Goal: Transaction & Acquisition: Purchase product/service

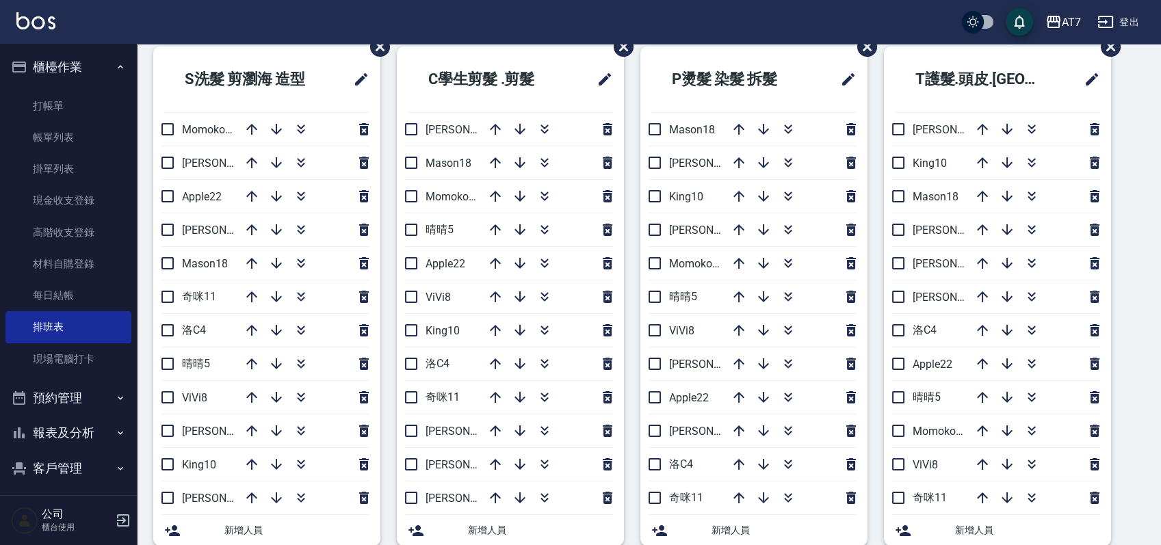
scroll to position [73, 0]
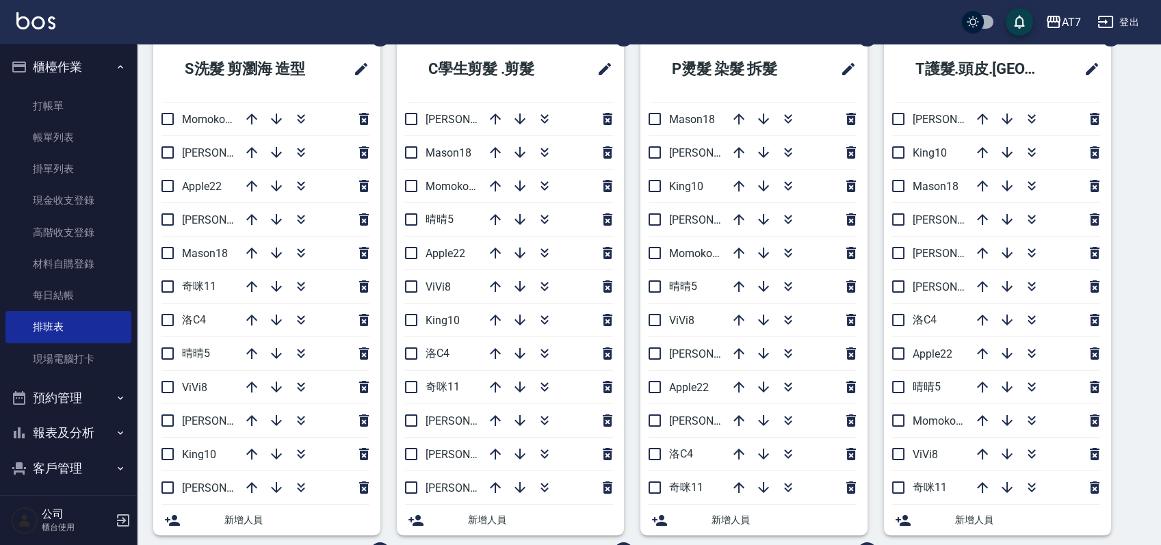
click at [1124, 172] on div "S洗髮 剪瀏海 造型 Momoko12 [PERSON_NAME]9 Apple22 [PERSON_NAME]2 Mason18 奇咪11 洛C4 晴晴5 …" at bounding box center [641, 552] width 1008 height 1032
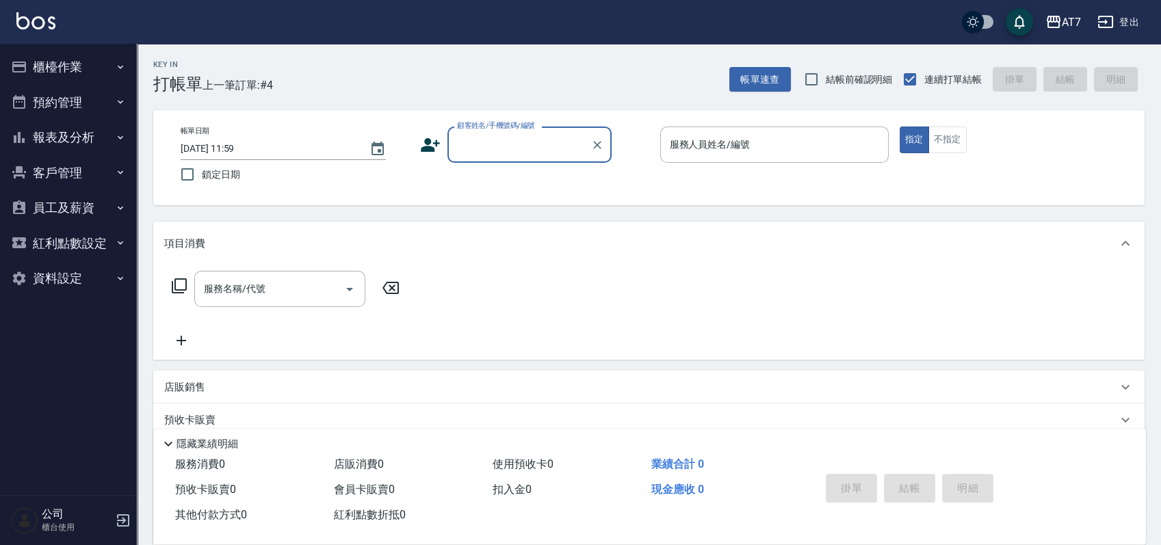
click at [519, 134] on input "顧客姓名/手機號碼/編號" at bounding box center [519, 145] width 131 height 24
type input "15500"
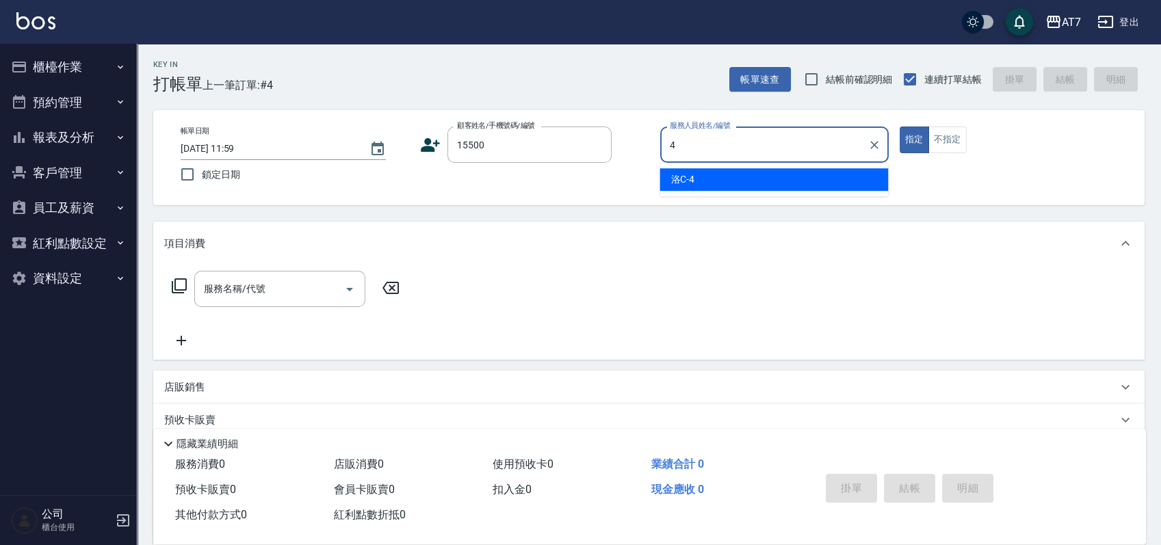
type input "洛C-4"
type button "true"
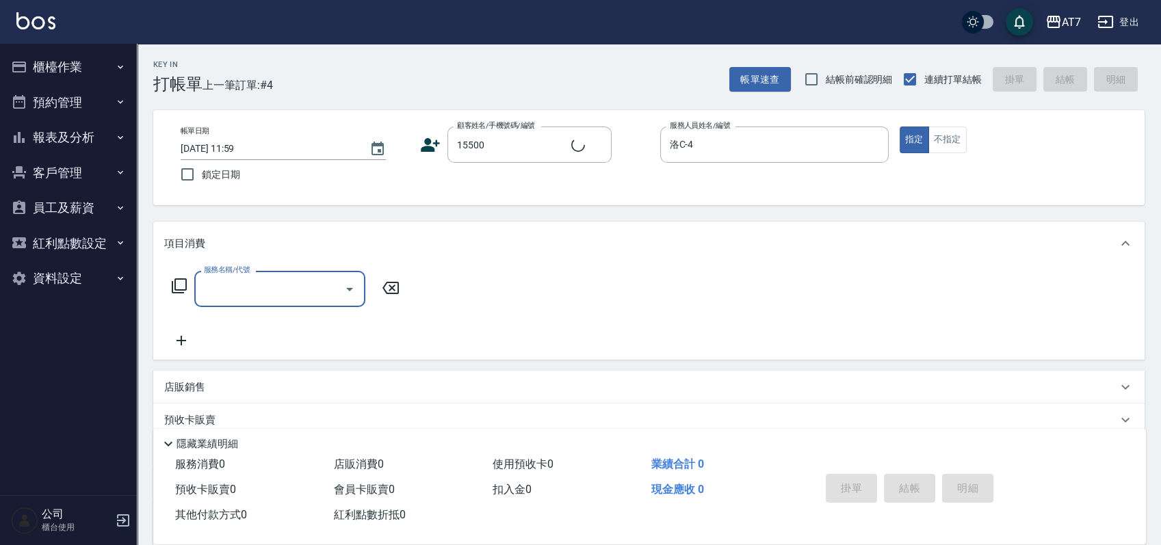
type input "公司/公司15500/15500"
type input "607"
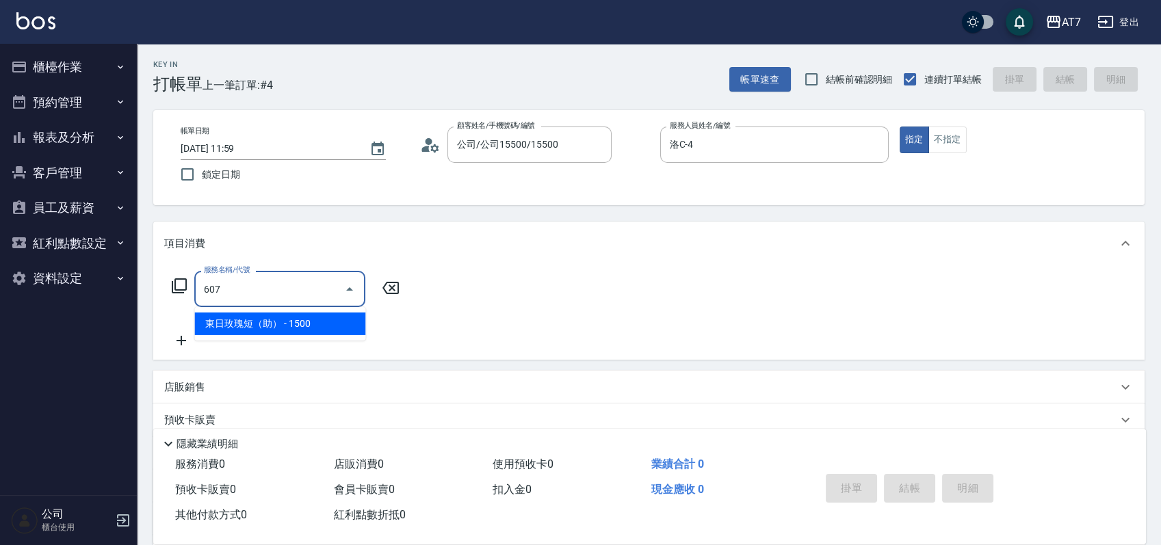
type input "150"
type input "東日玫瑰短（助）(607)"
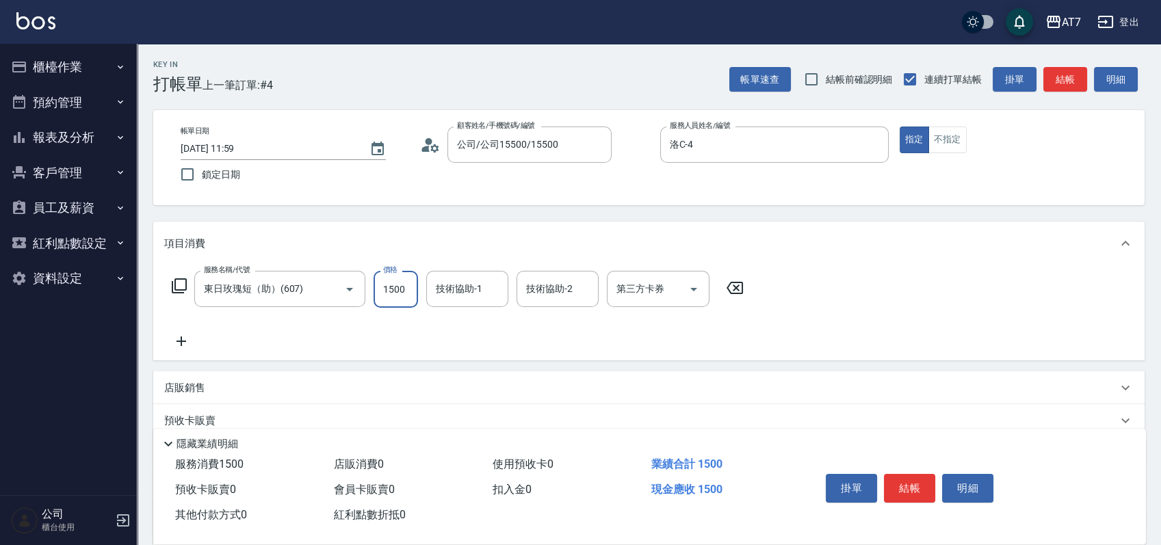
type input "1"
type input "0"
type input "12"
type input "10"
type input "1200"
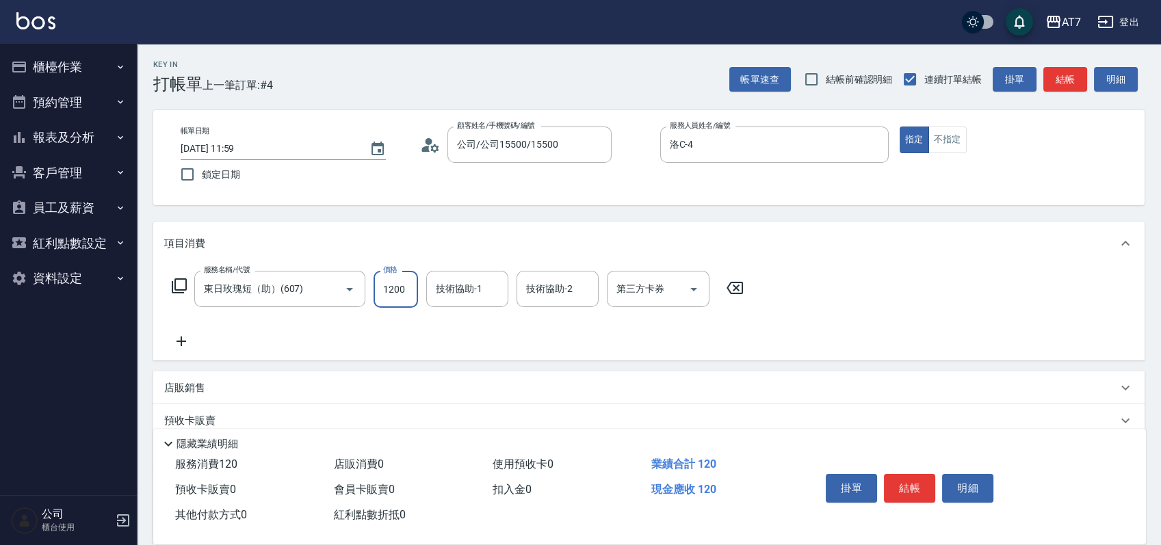
type input "120"
type input "1200"
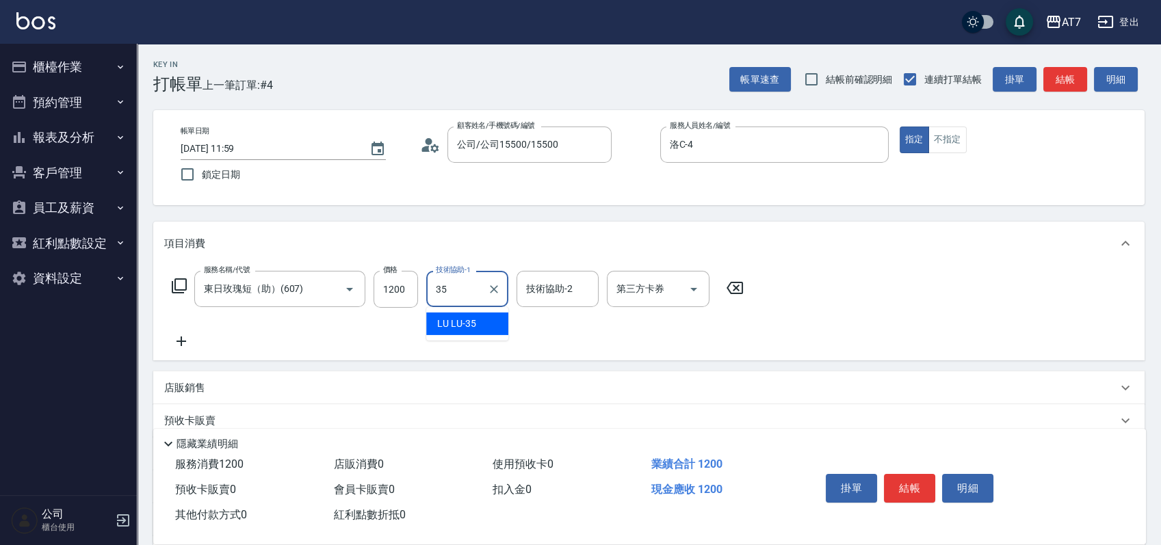
type input "LU LU-35"
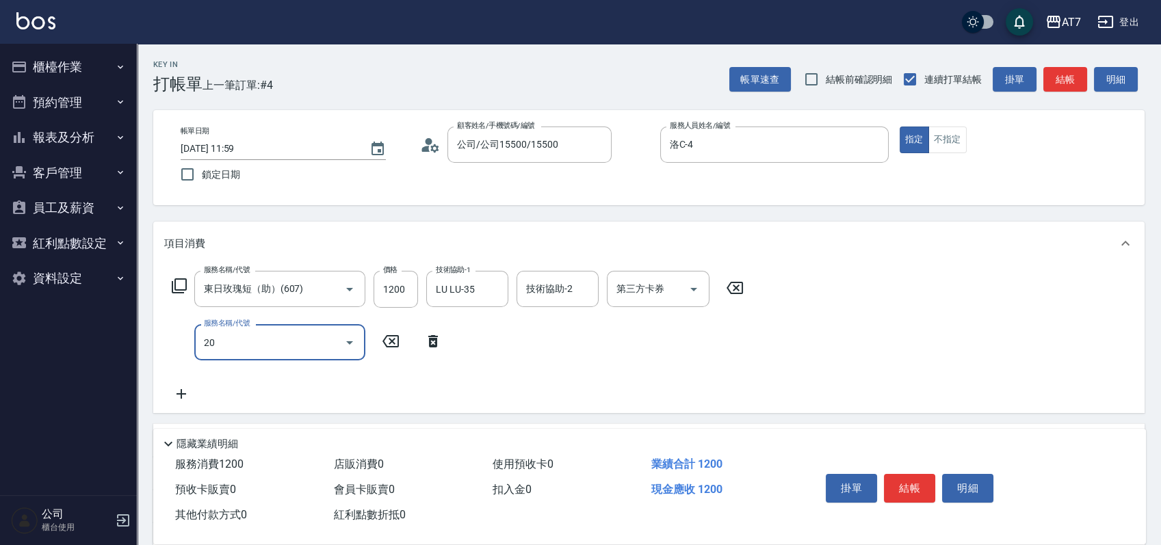
type input "201"
type input "270"
type input "燙-互助(201)"
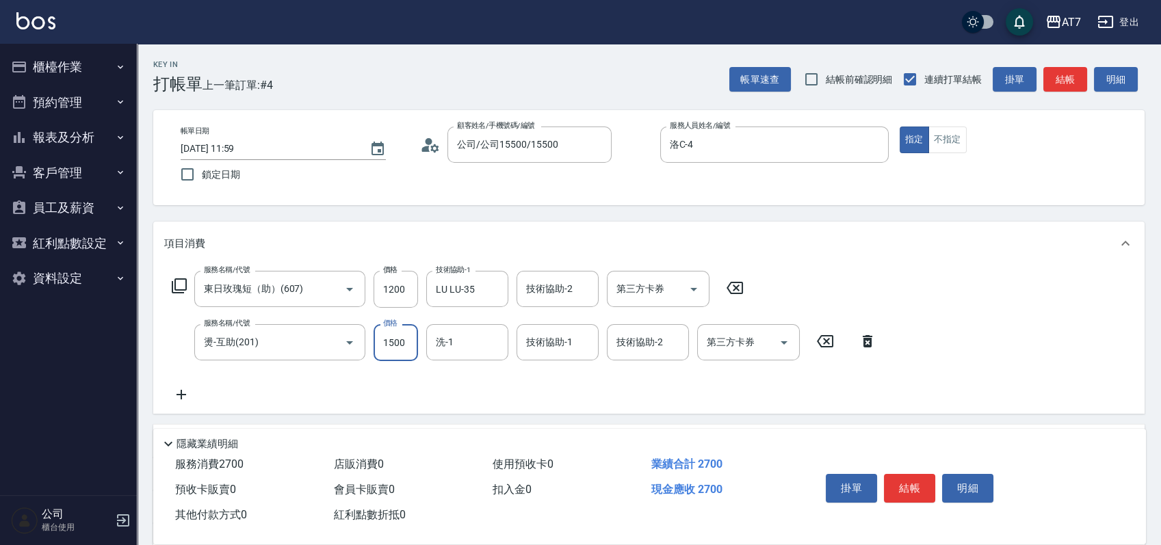
type input "2"
type input "120"
type input "249"
type input "140"
type input "2499"
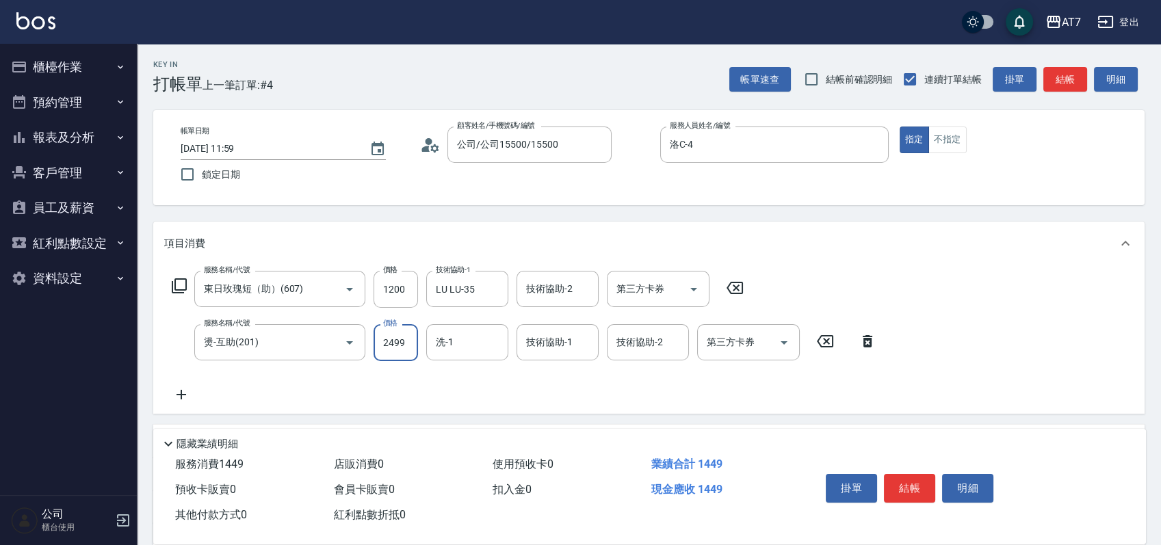
type input "360"
type input "2499"
type input "LU LU-35"
click at [932, 487] on button "結帳" at bounding box center [909, 488] width 51 height 29
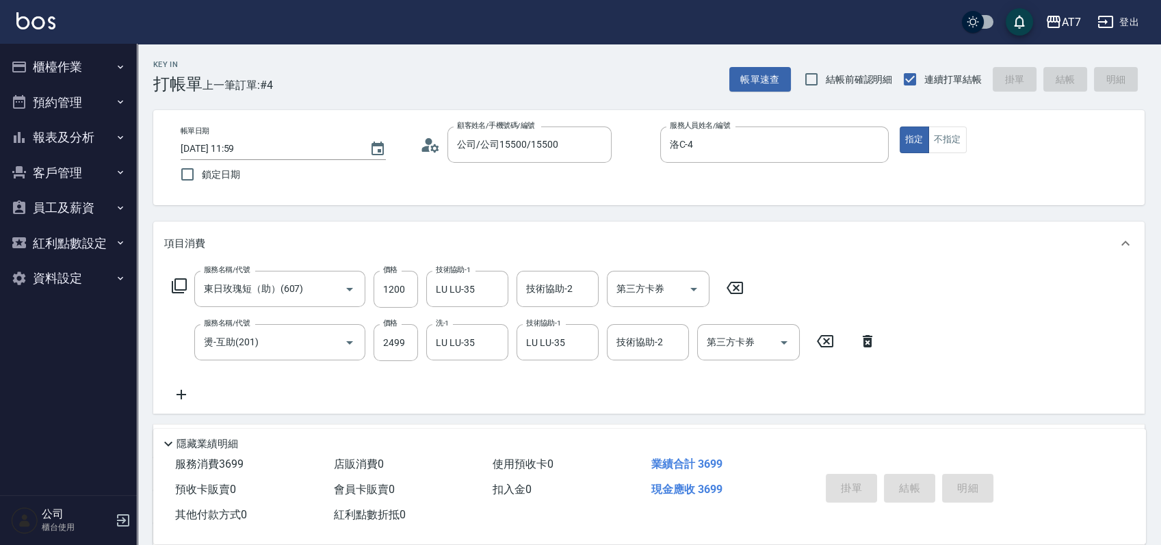
type input "2025/10/15 14:05"
type input "0"
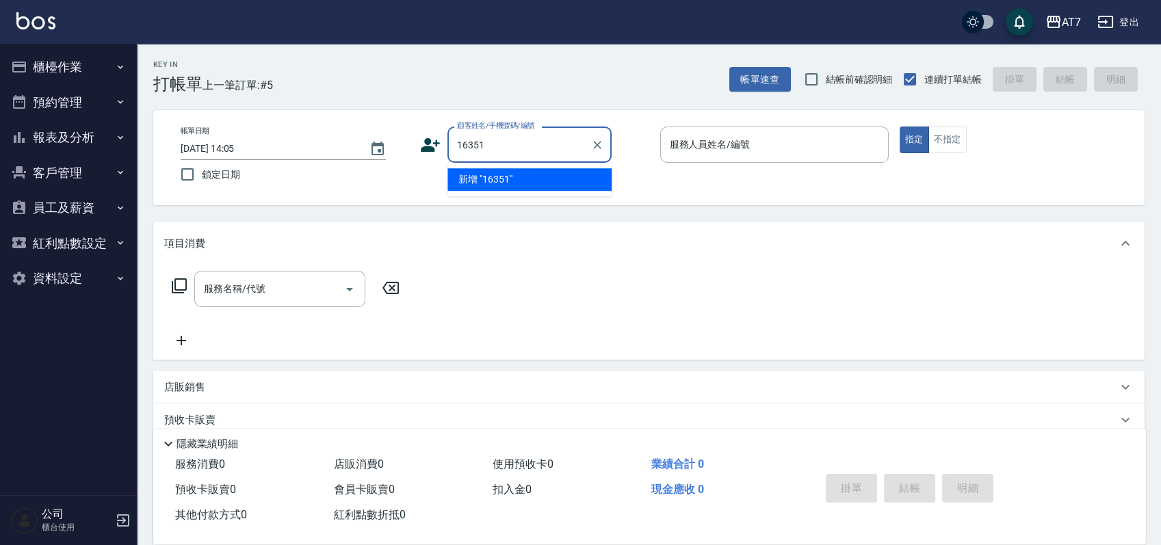
type input "16351"
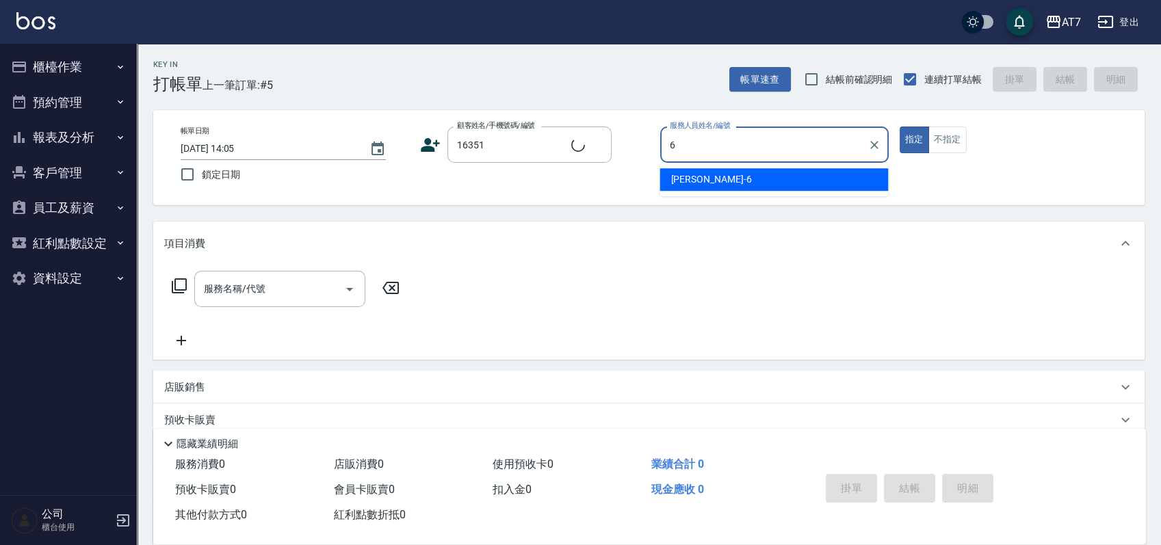
type input "6"
type input "公司/公司16351/16351"
type input "杜莎莎-6"
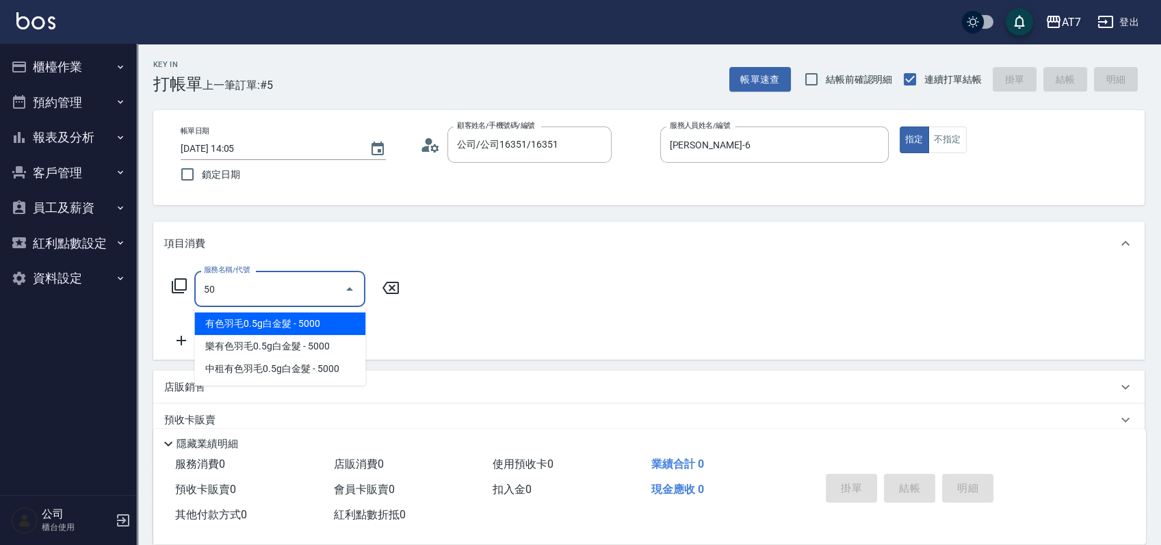
type input "500"
type input "30"
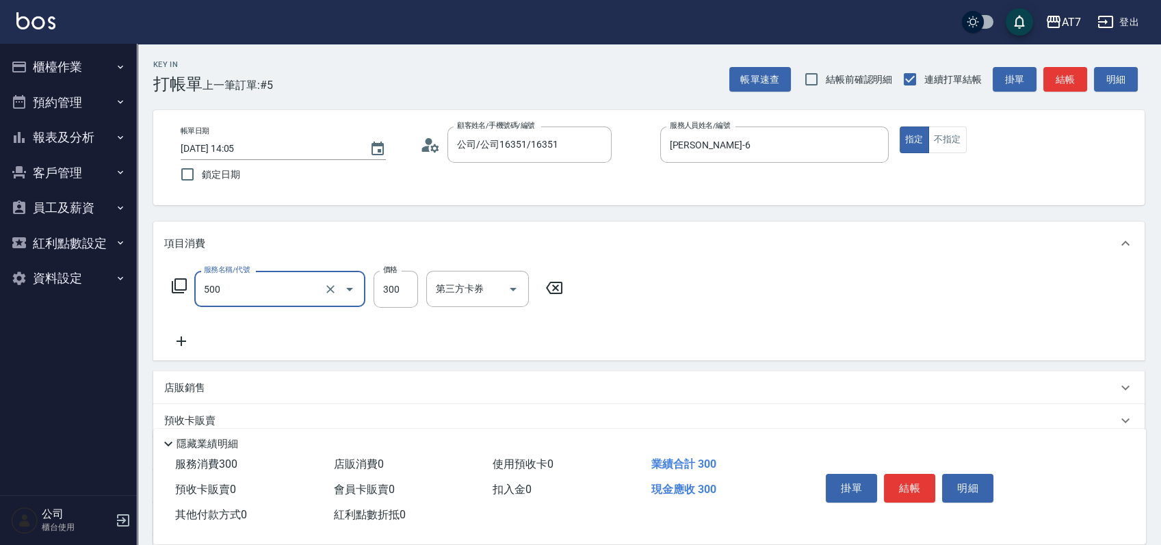
type input "洗髮(500)"
type input "0"
type input "250"
type input "20"
type input "250"
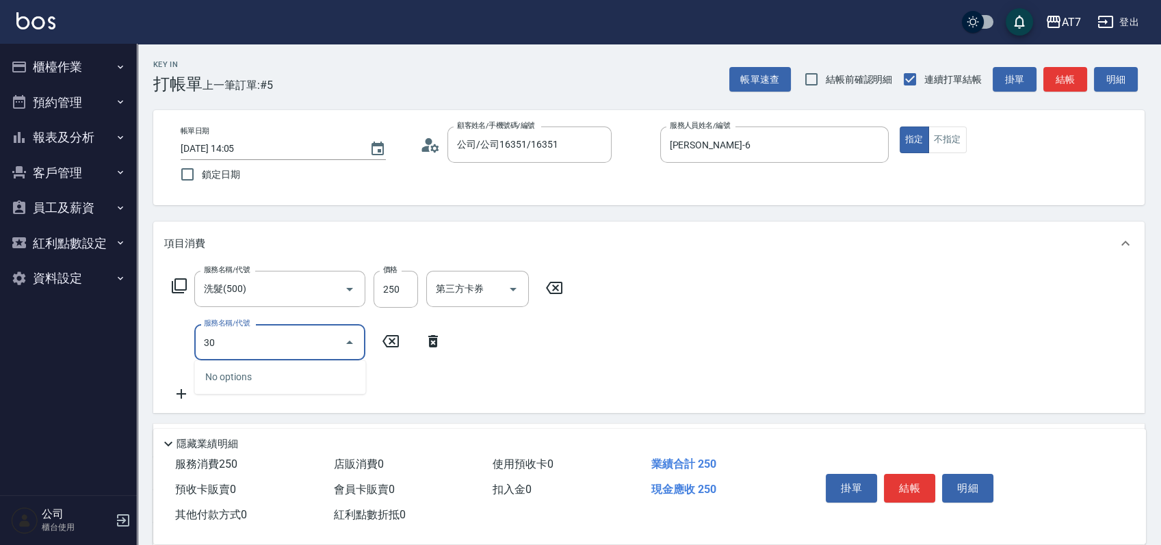
type input "304"
type input "70"
type input "A+級剪髮(304)"
click at [918, 496] on button "結帳" at bounding box center [909, 488] width 51 height 29
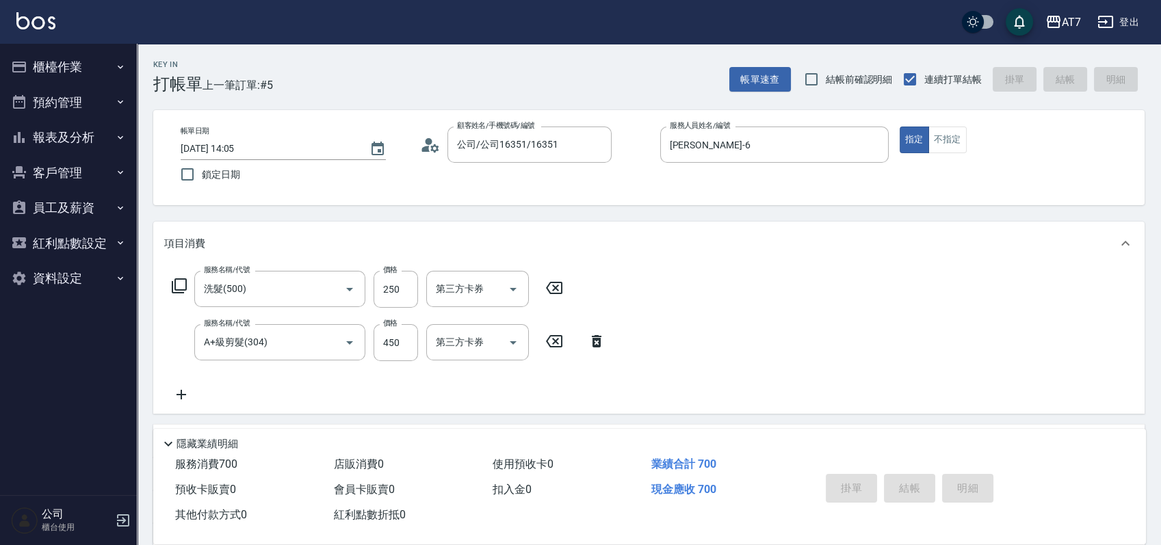
type input "0"
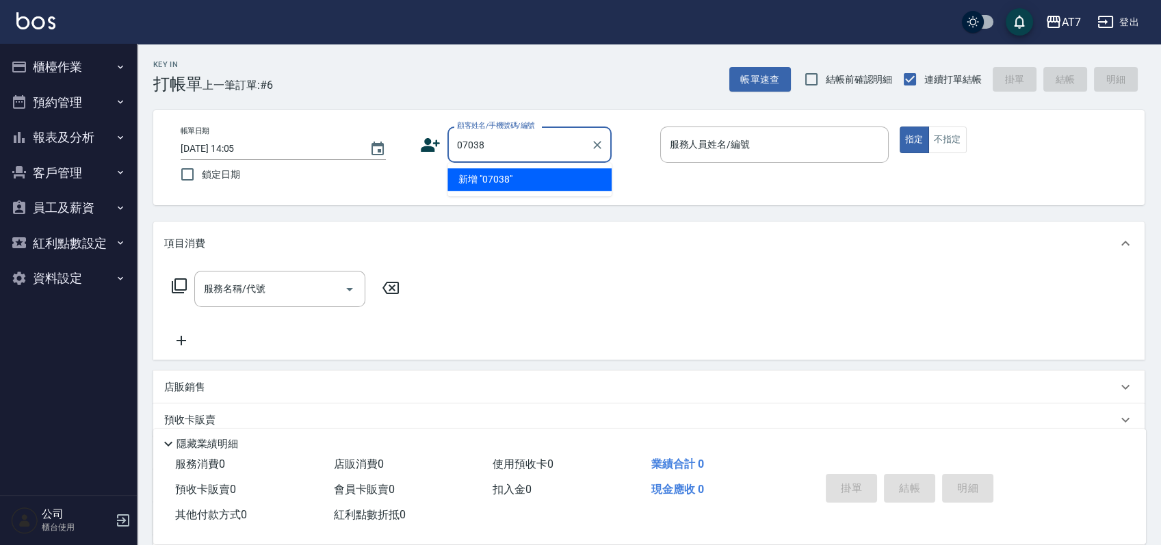
type input "07038"
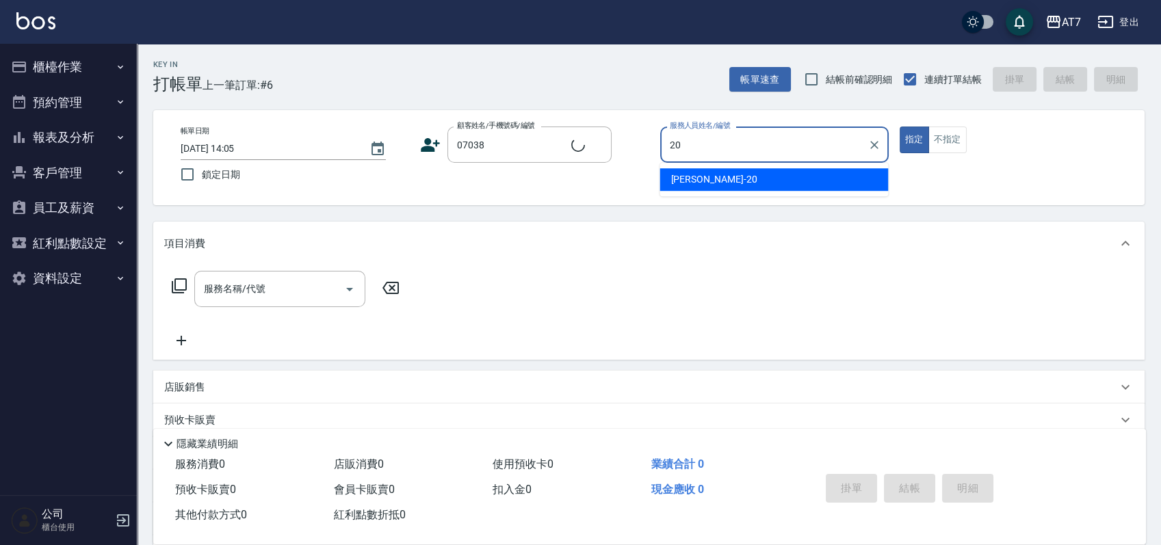
type input "20"
type input "公司/公司07038/07038"
type input "妮可-20"
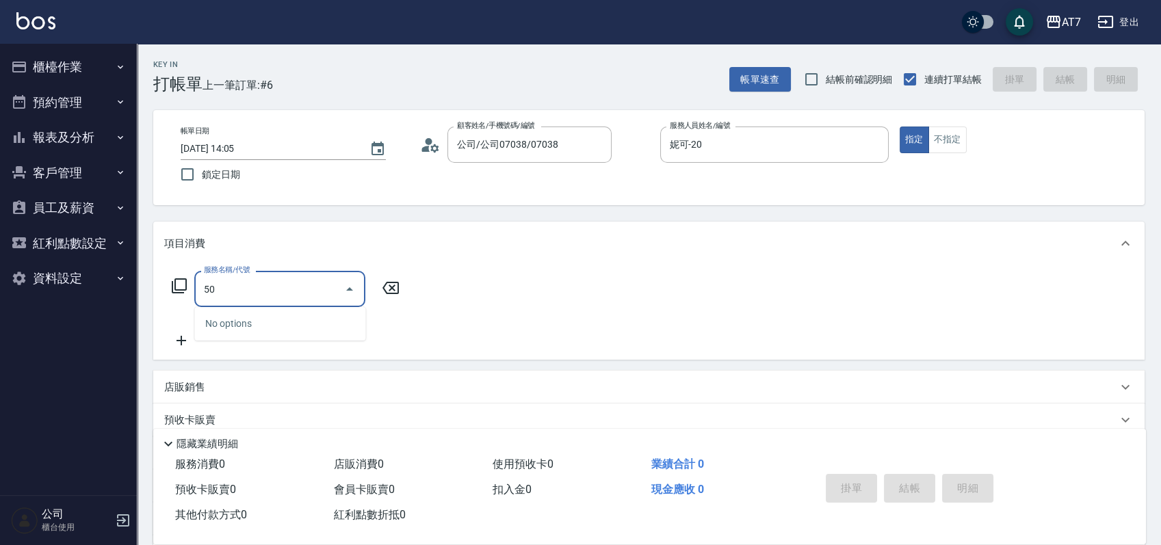
type input "500"
type input "30"
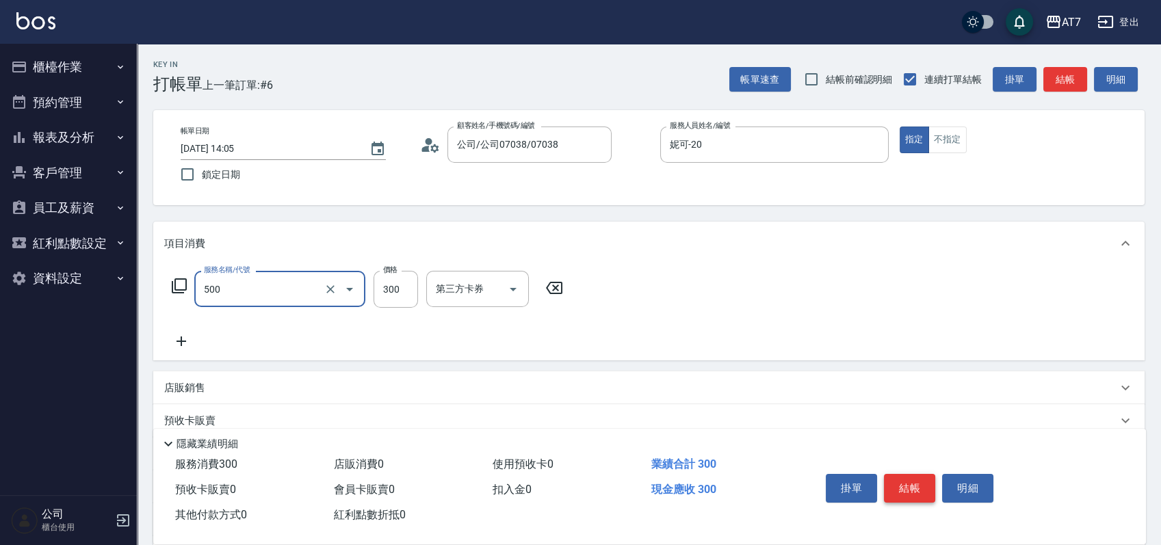
type input "洗髮(500)"
type input "0"
type input "25"
type input "20"
type input "250"
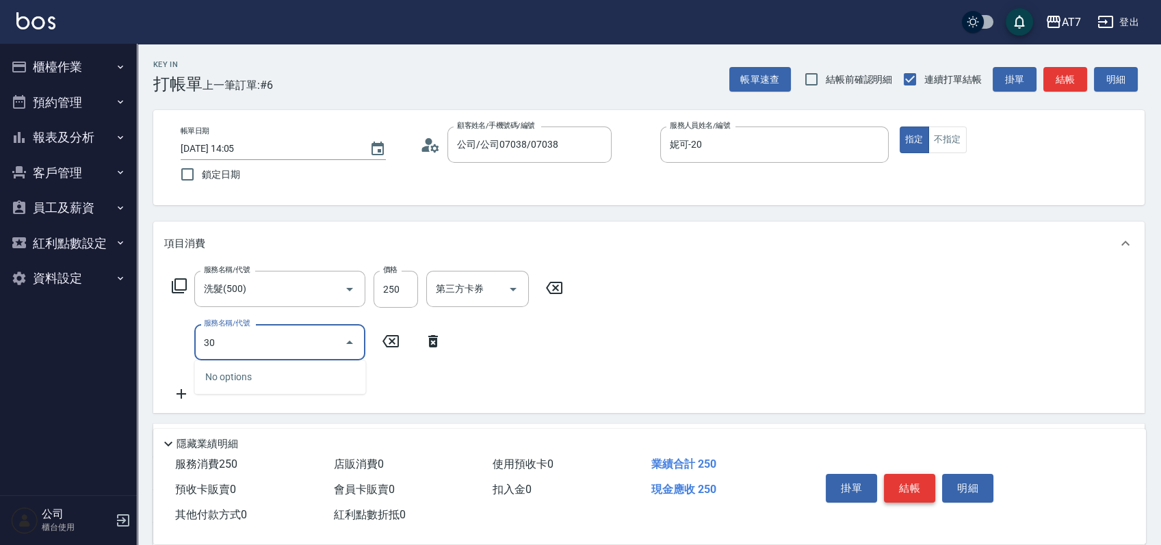
type input "302"
type input "60"
type input "剪髮(302)"
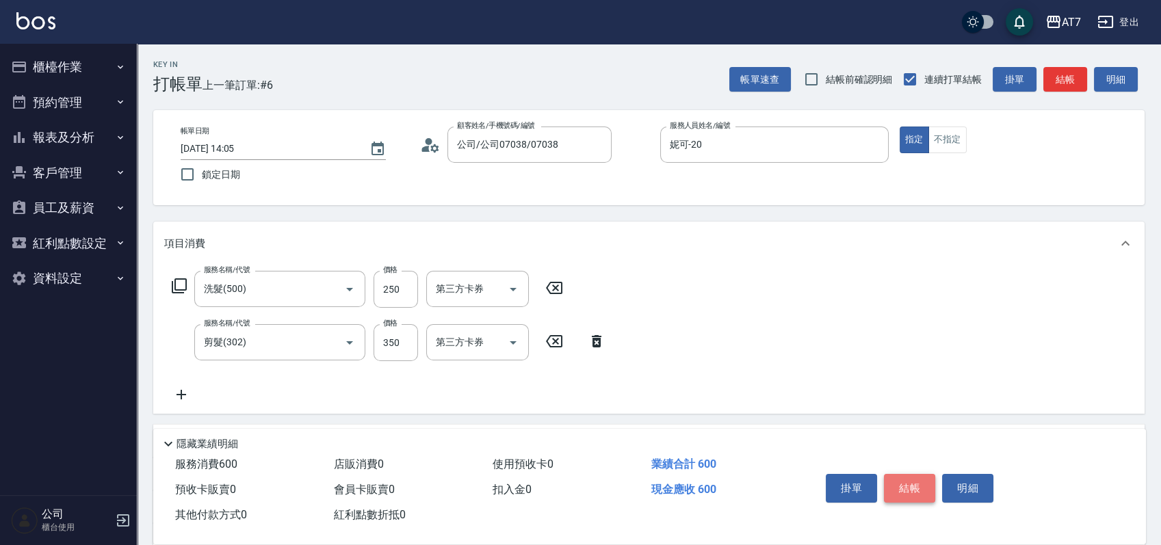
click at [918, 496] on button "結帳" at bounding box center [909, 488] width 51 height 29
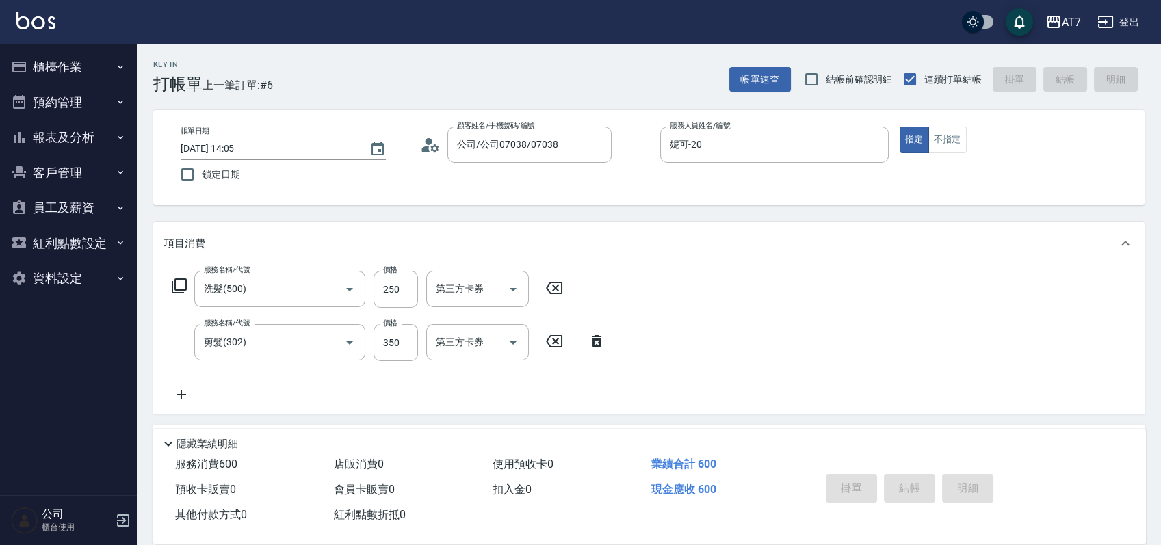
type input "0"
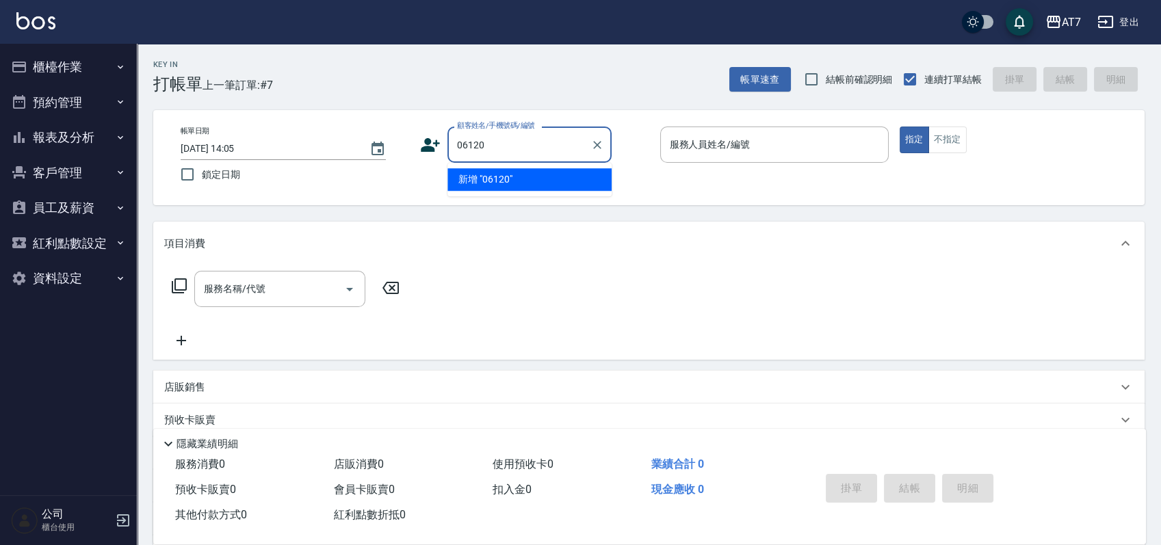
type input "06120"
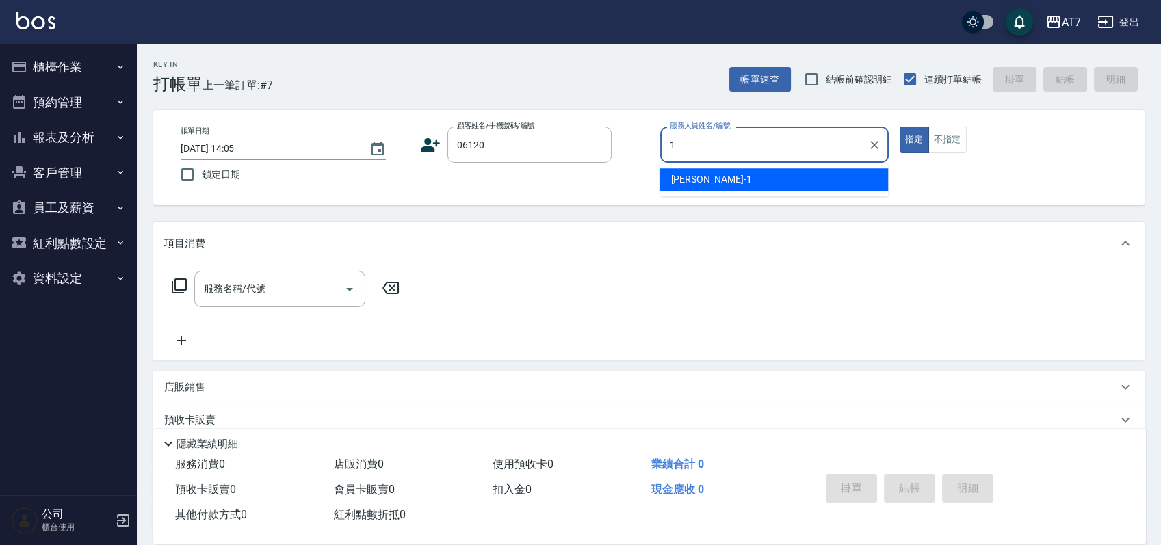
type input "米雪兒-1"
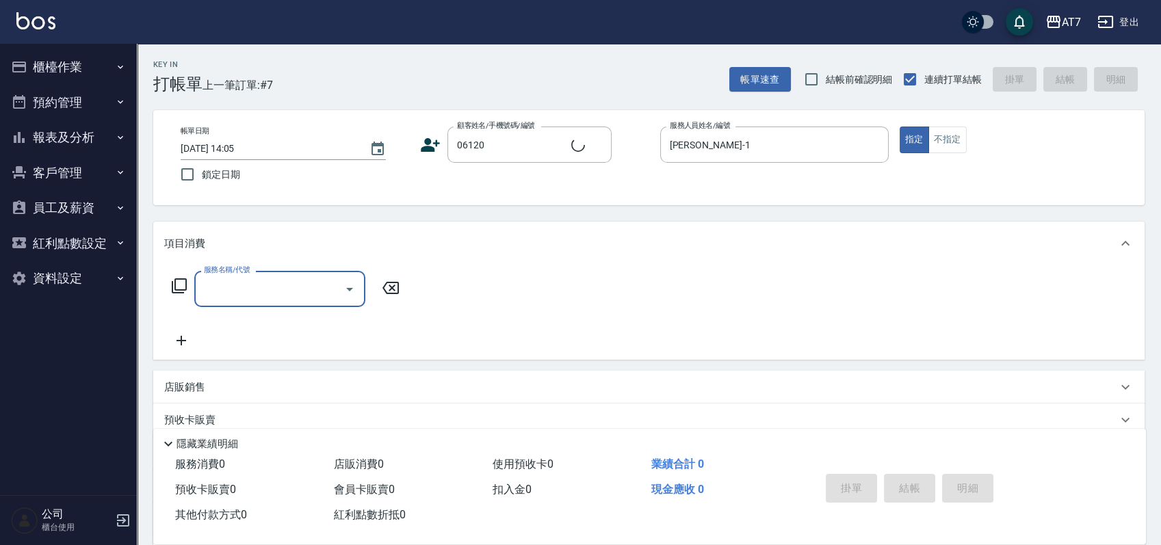
type input "3"
type input "公司單/06120-1/06120"
type input "302"
type input "30"
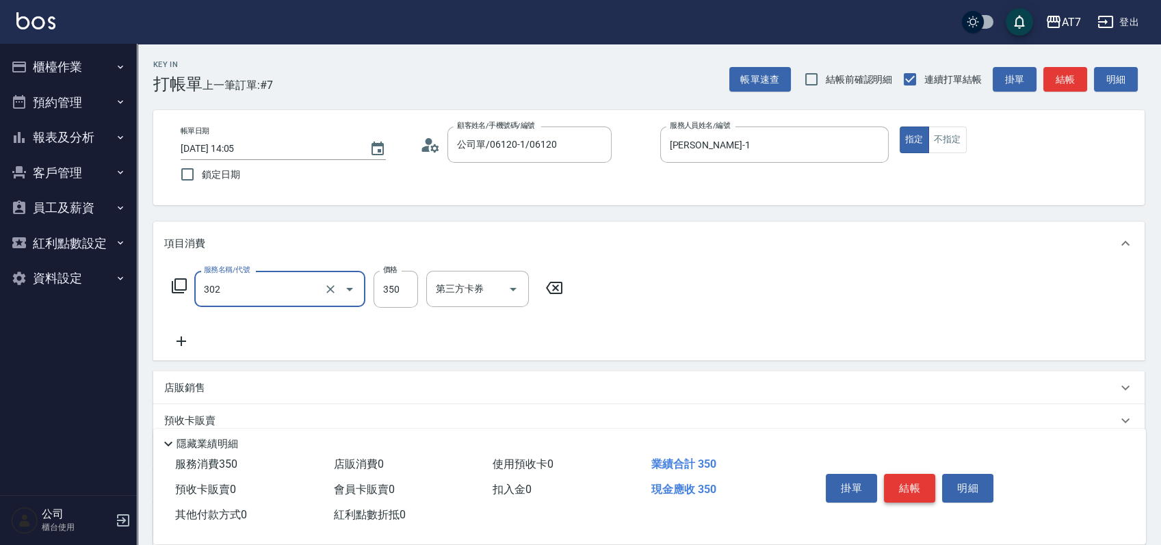
type input "剪髮(302)"
click at [918, 496] on button "結帳" at bounding box center [909, 488] width 51 height 29
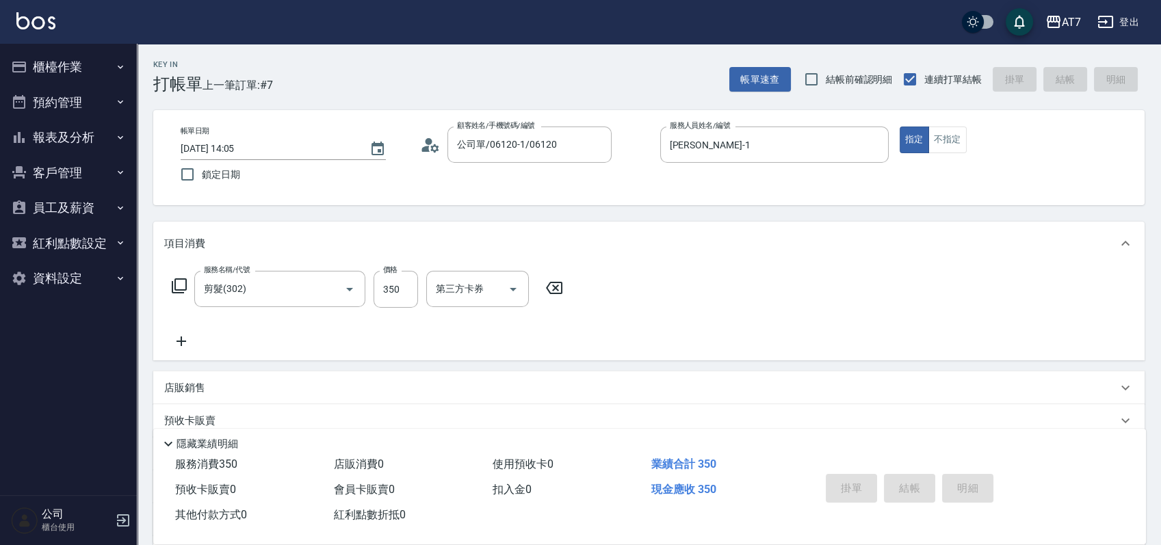
type input "2025/10/15 14:06"
type input "0"
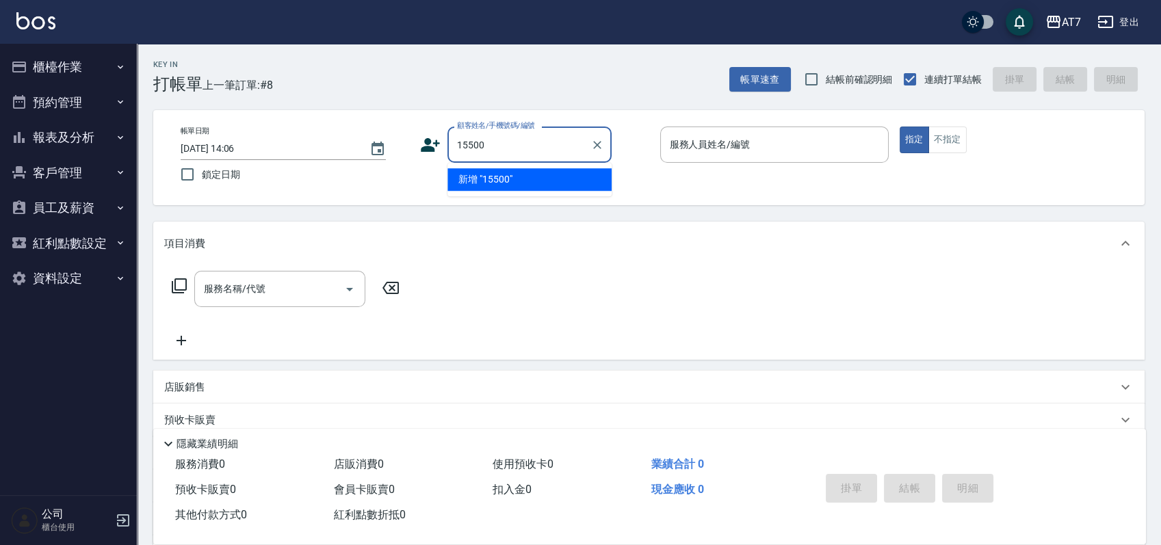
type input "15500"
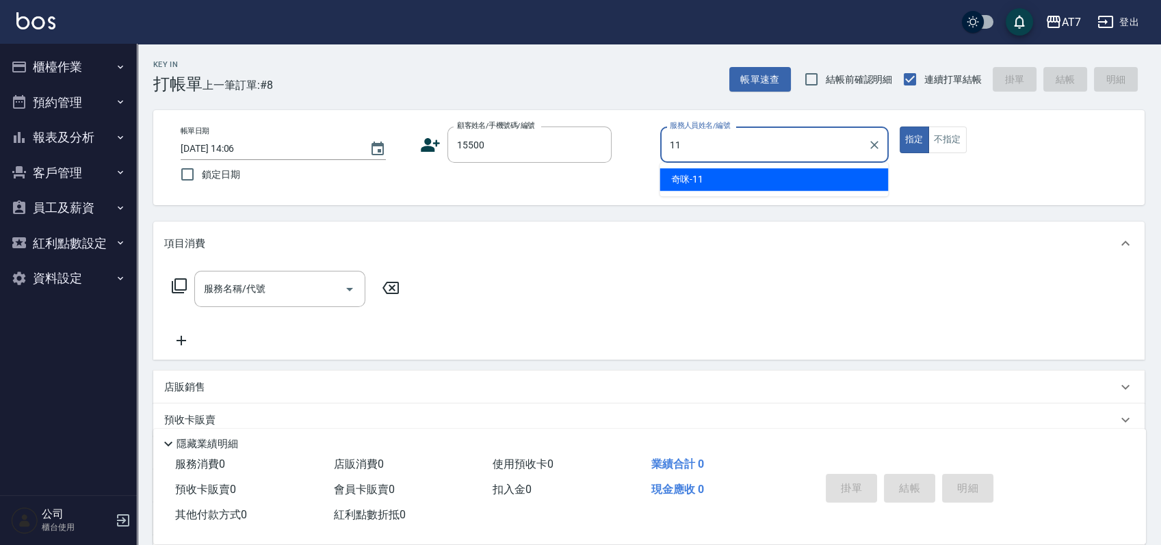
type input "奇咪-11"
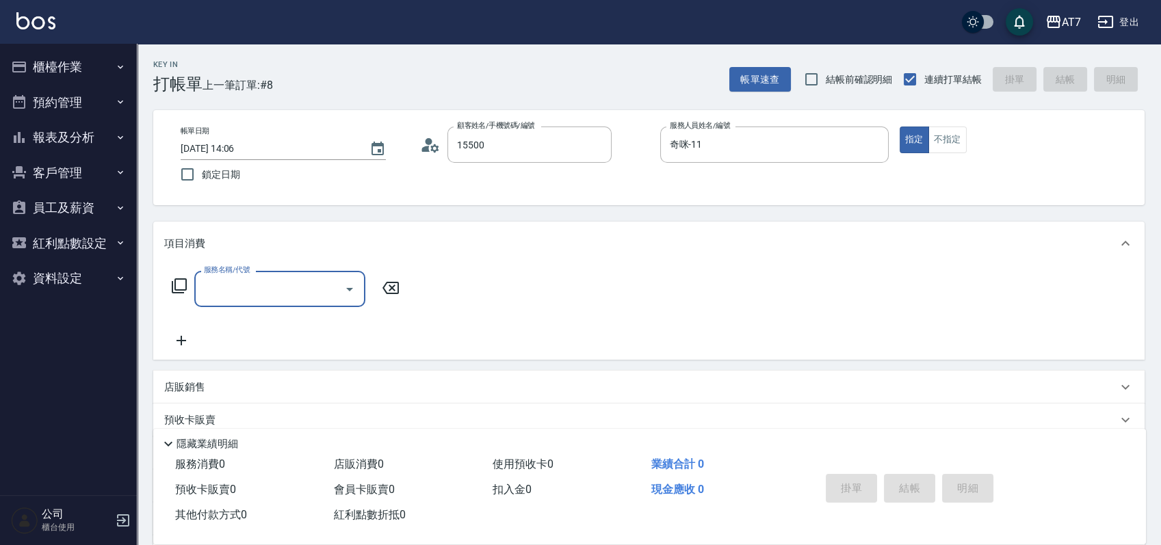
type input "公司/公司15500/15500"
type input "302"
type input "30"
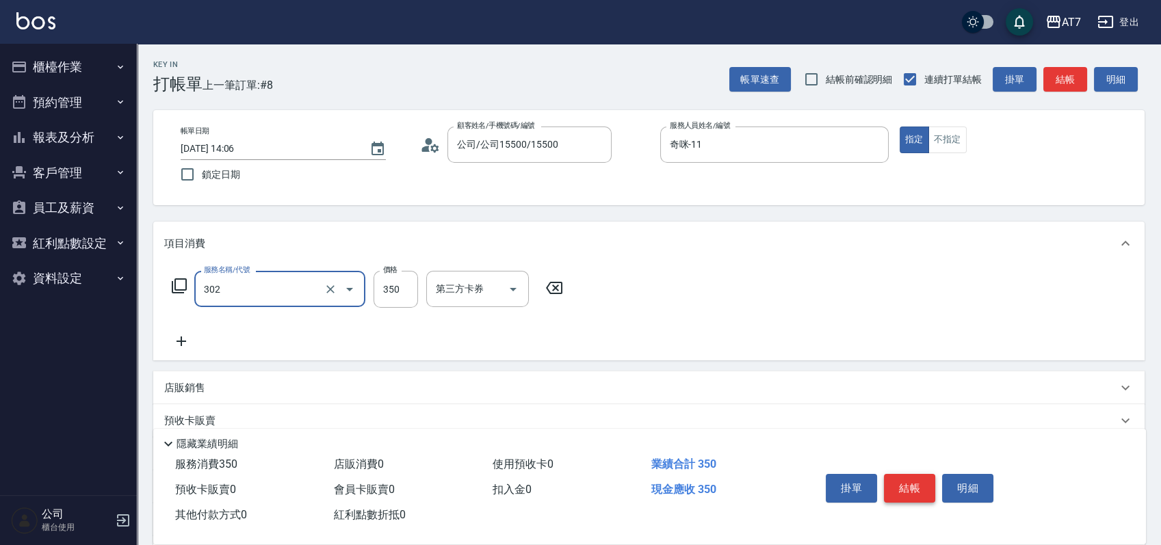
type input "剪髮(302)"
click at [918, 496] on button "結帳" at bounding box center [909, 488] width 51 height 29
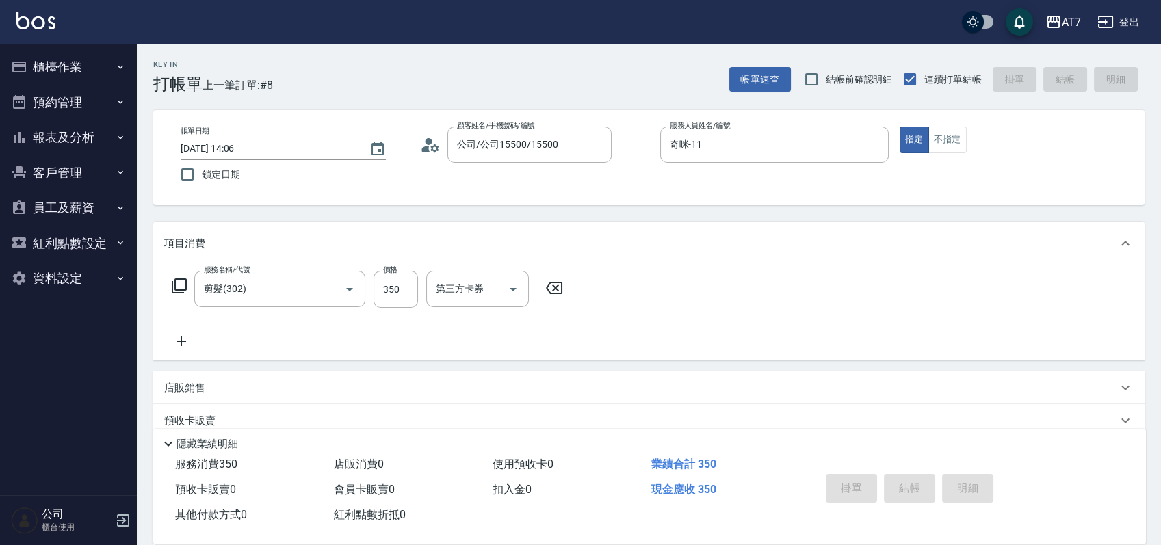
type input "0"
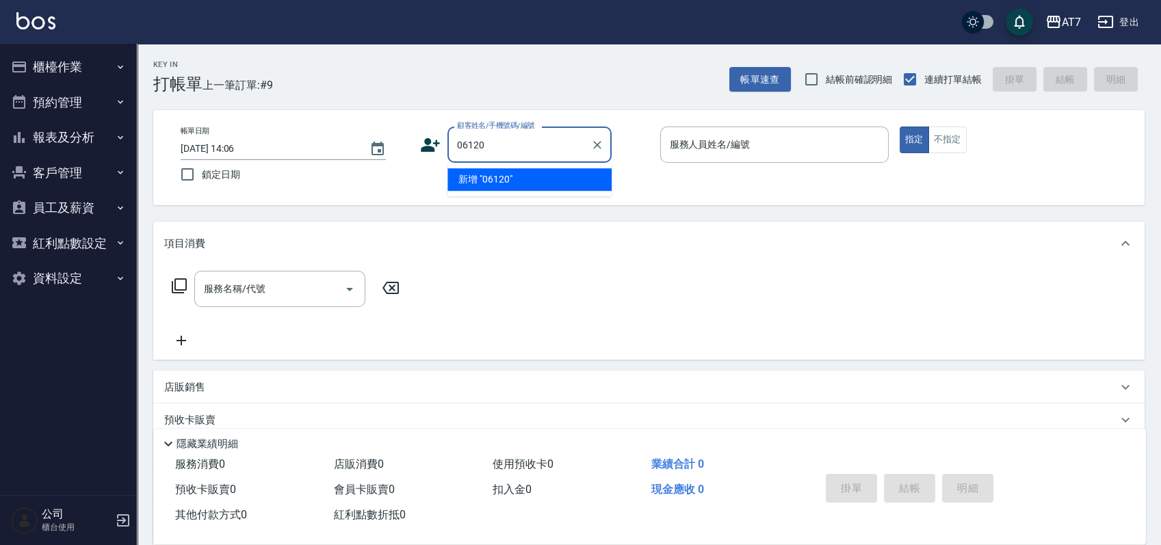
type input "06120"
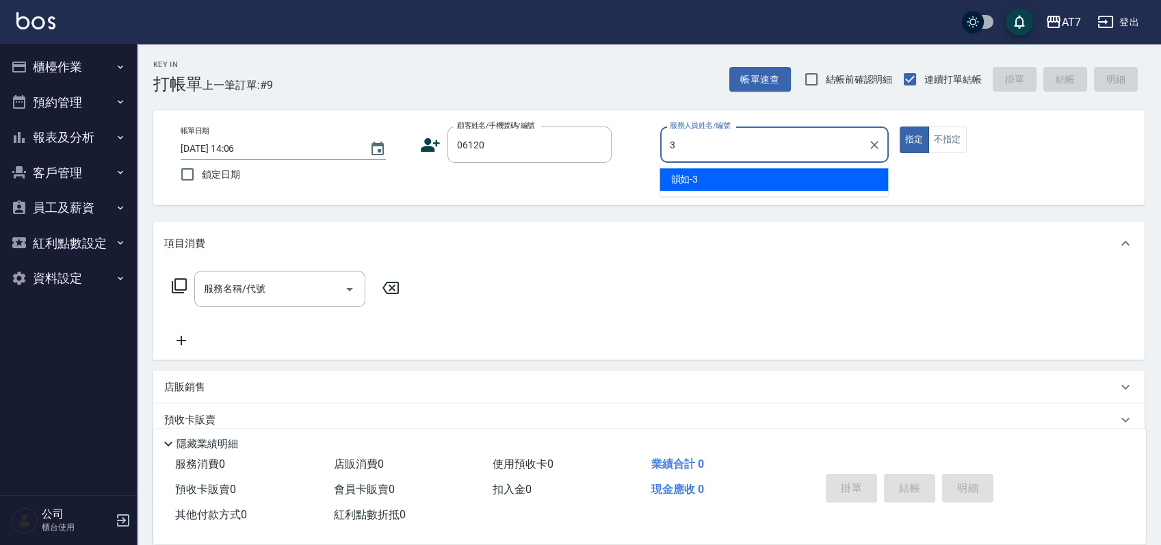
type input "韻如-3"
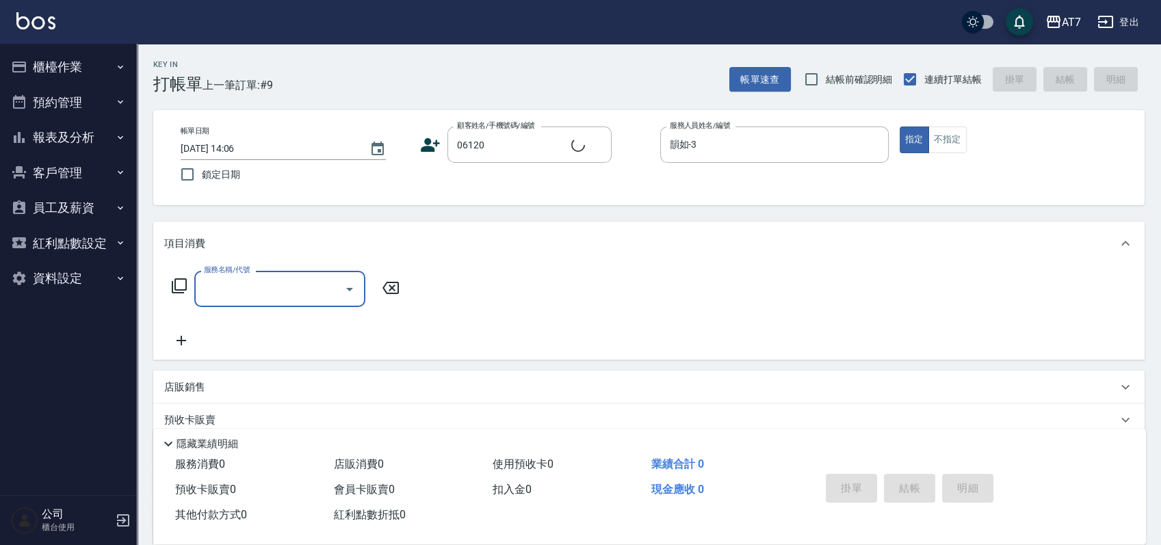
type input "3"
type input "公司單/06120-1/06120"
type input "301"
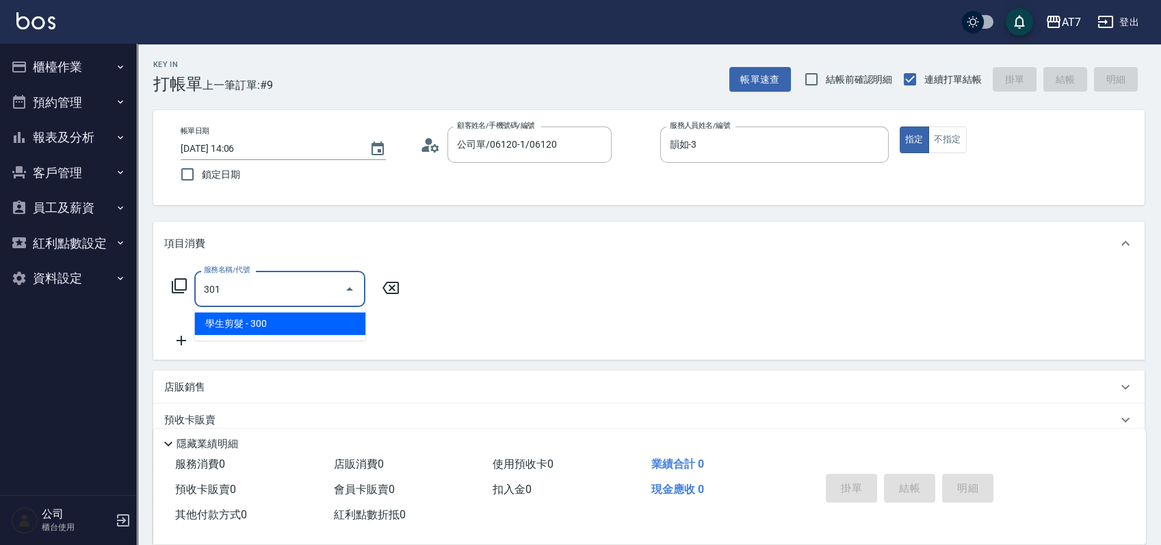
type input "30"
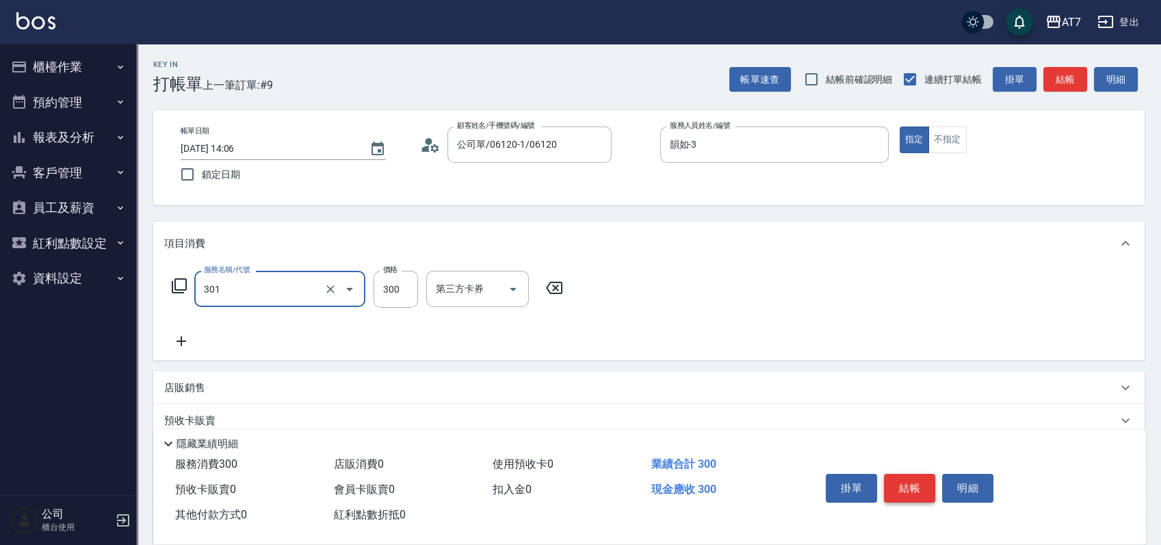
type input "學生剪髮(301)"
click at [911, 485] on button "結帳" at bounding box center [909, 488] width 51 height 29
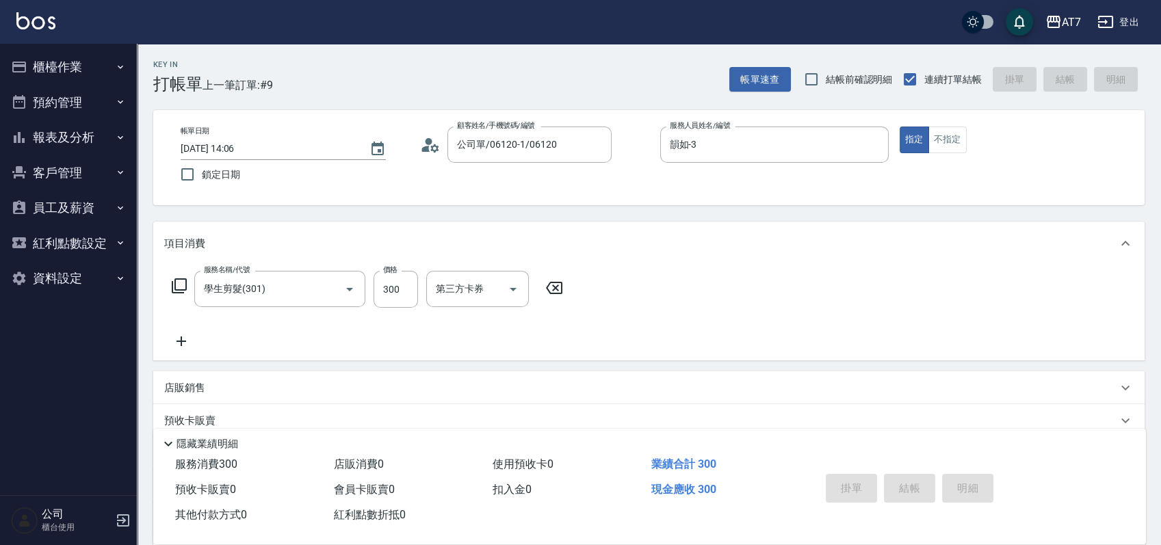
type input "2025/10/15 14:33"
type input "0"
